Goal: Find specific page/section: Find specific page/section

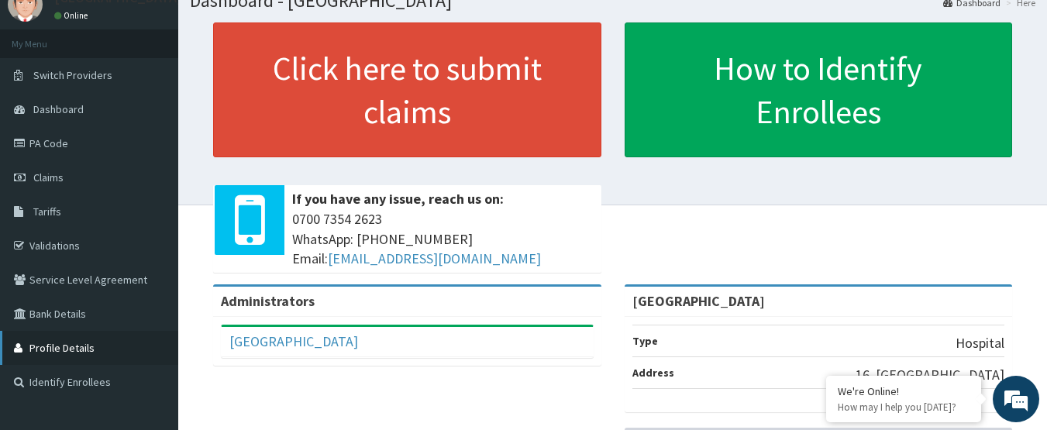
scroll to position [62, 0]
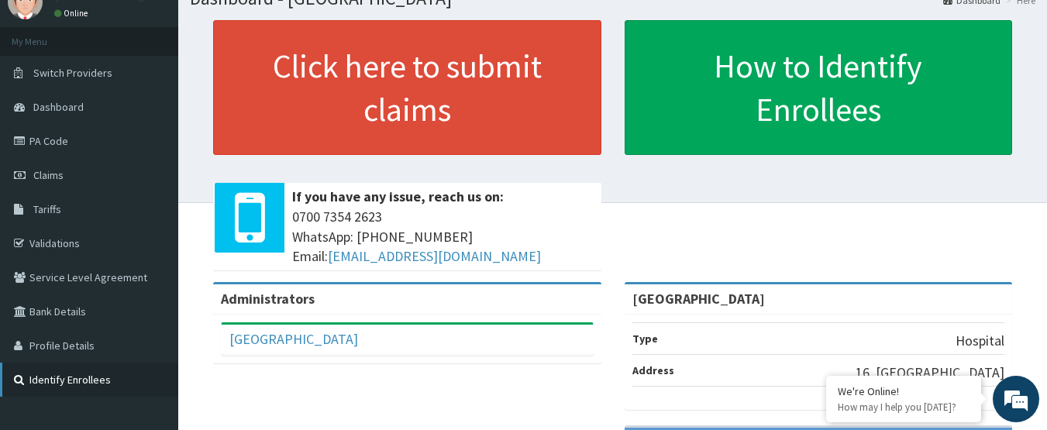
click at [70, 382] on link "Identify Enrollees" at bounding box center [89, 380] width 178 height 34
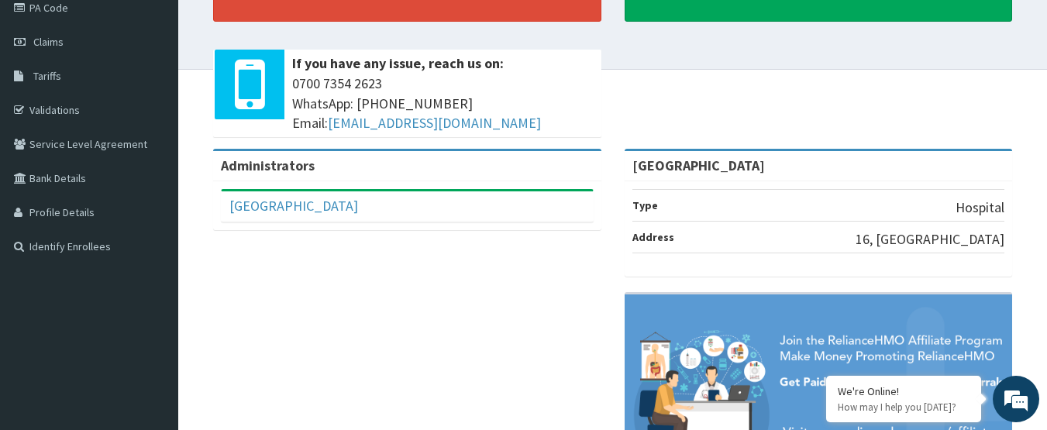
scroll to position [248, 0]
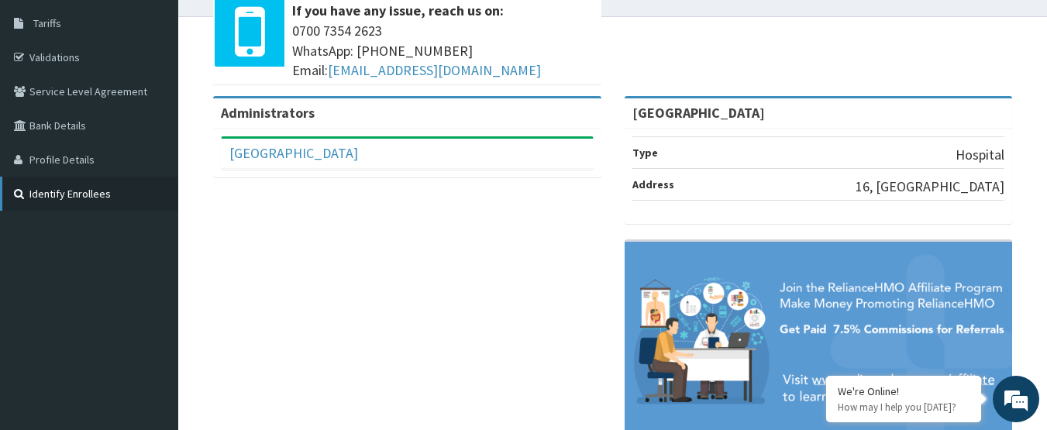
click at [104, 210] on link "Identify Enrollees" at bounding box center [89, 194] width 178 height 34
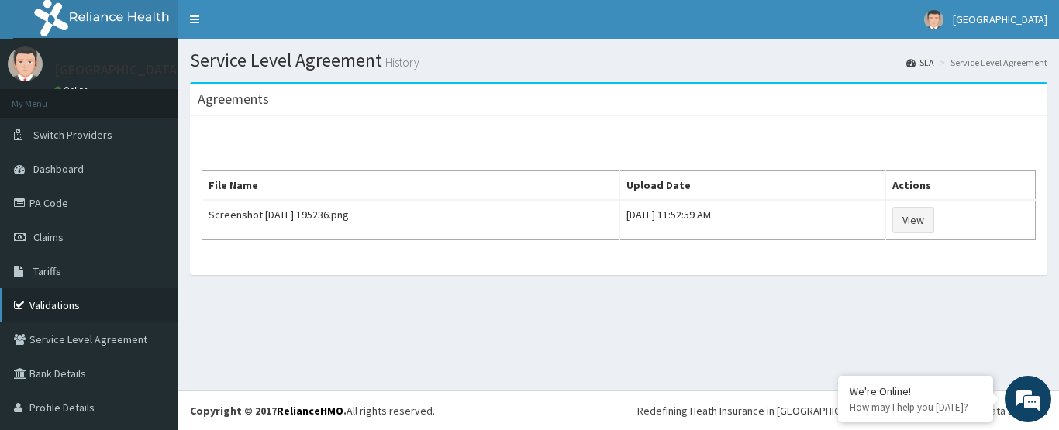
click at [138, 302] on link "Validations" at bounding box center [89, 305] width 178 height 34
